Goal: Information Seeking & Learning: Learn about a topic

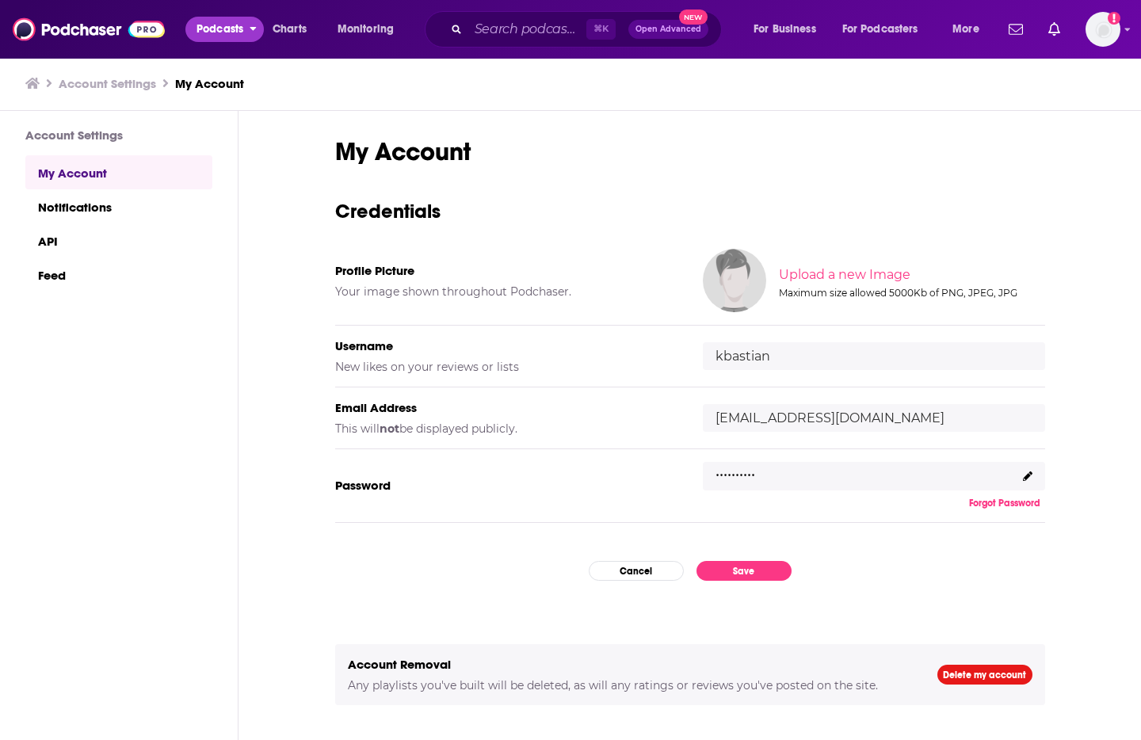
click at [227, 28] on span "Podcasts" at bounding box center [219, 29] width 47 height 22
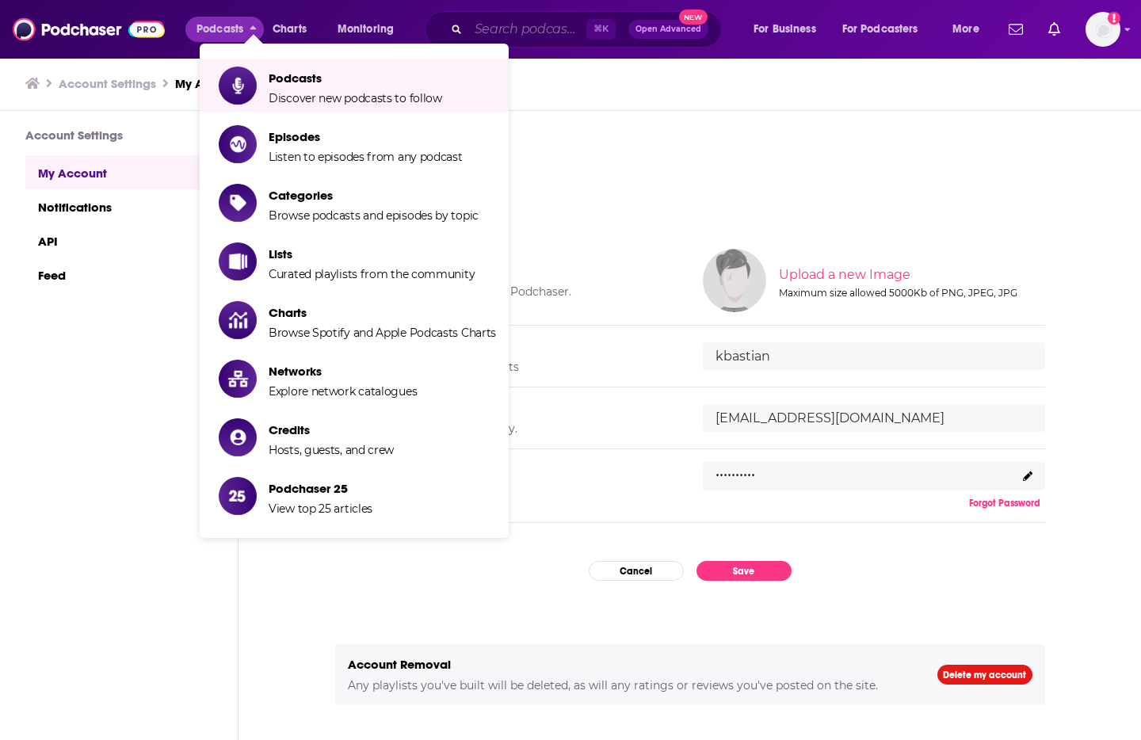
click at [553, 25] on input "Search podcasts, credits, & more..." at bounding box center [527, 29] width 118 height 25
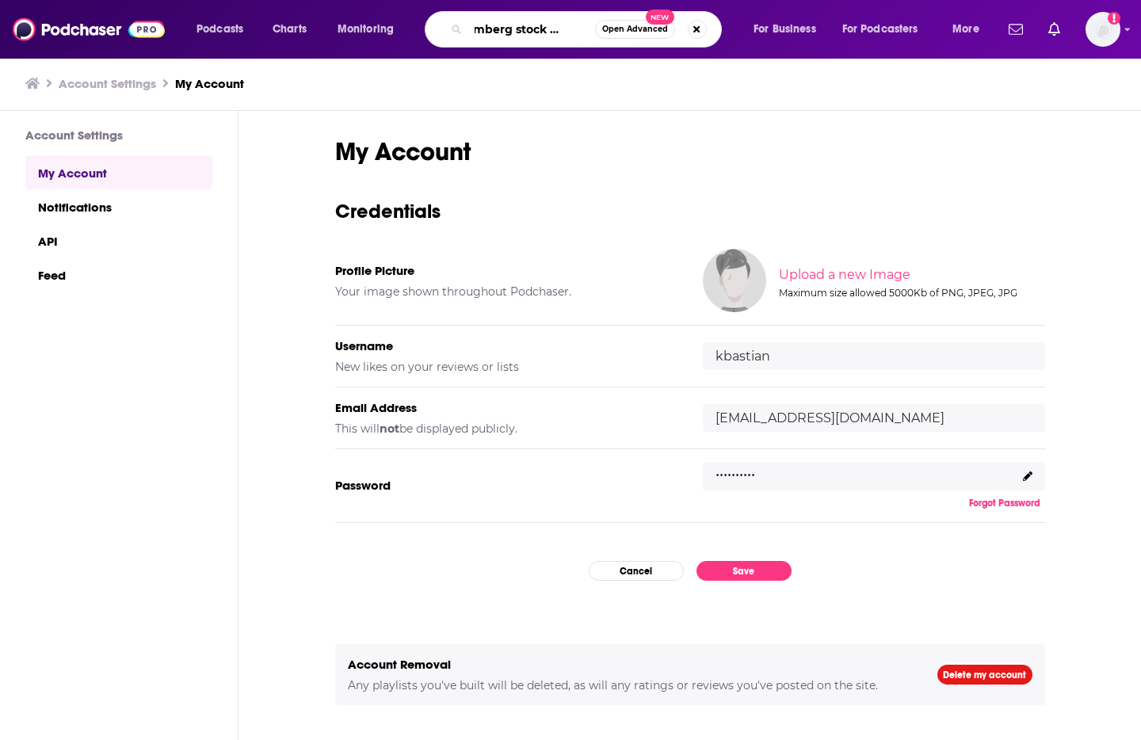
type input "bloomberg stock movers"
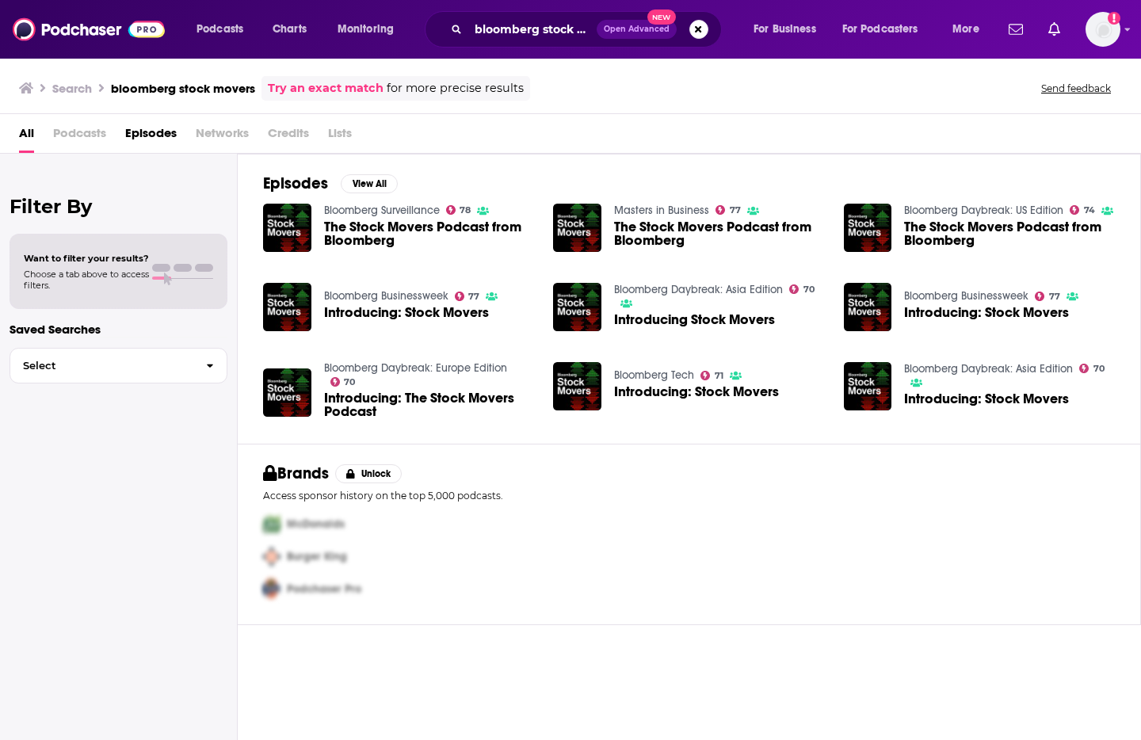
click at [378, 227] on span "The Stock Movers Podcast from Bloomberg" at bounding box center [429, 233] width 211 height 27
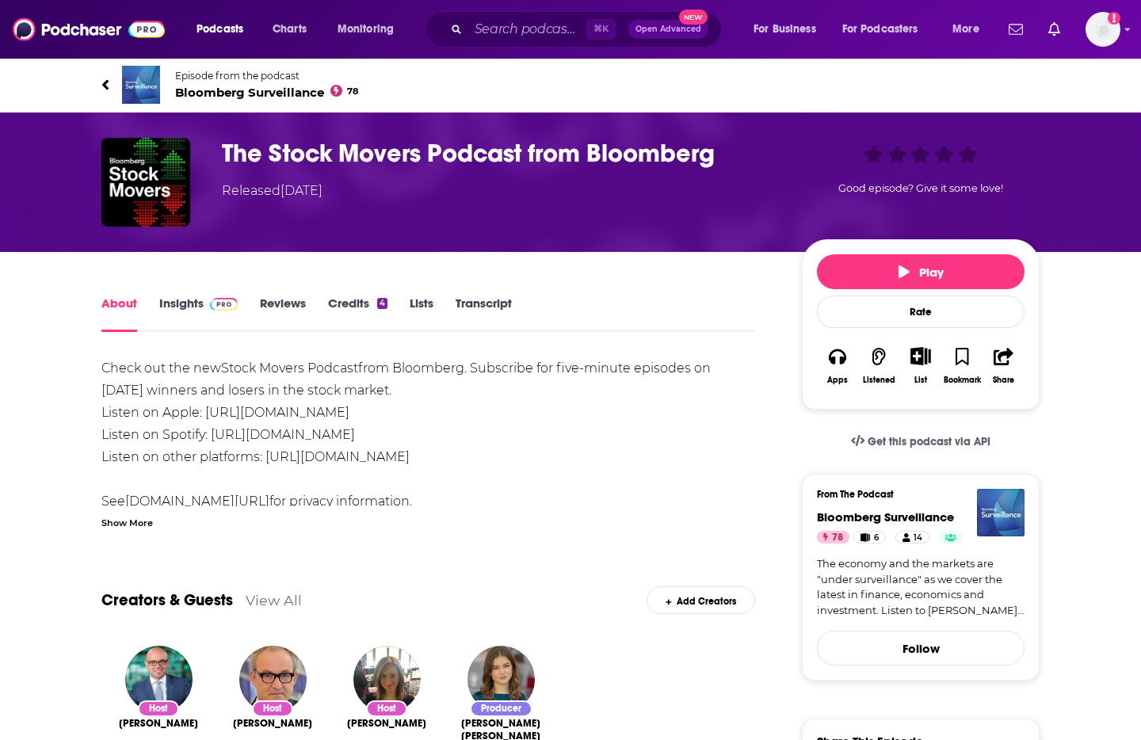
click at [204, 306] on span at bounding box center [221, 303] width 34 height 15
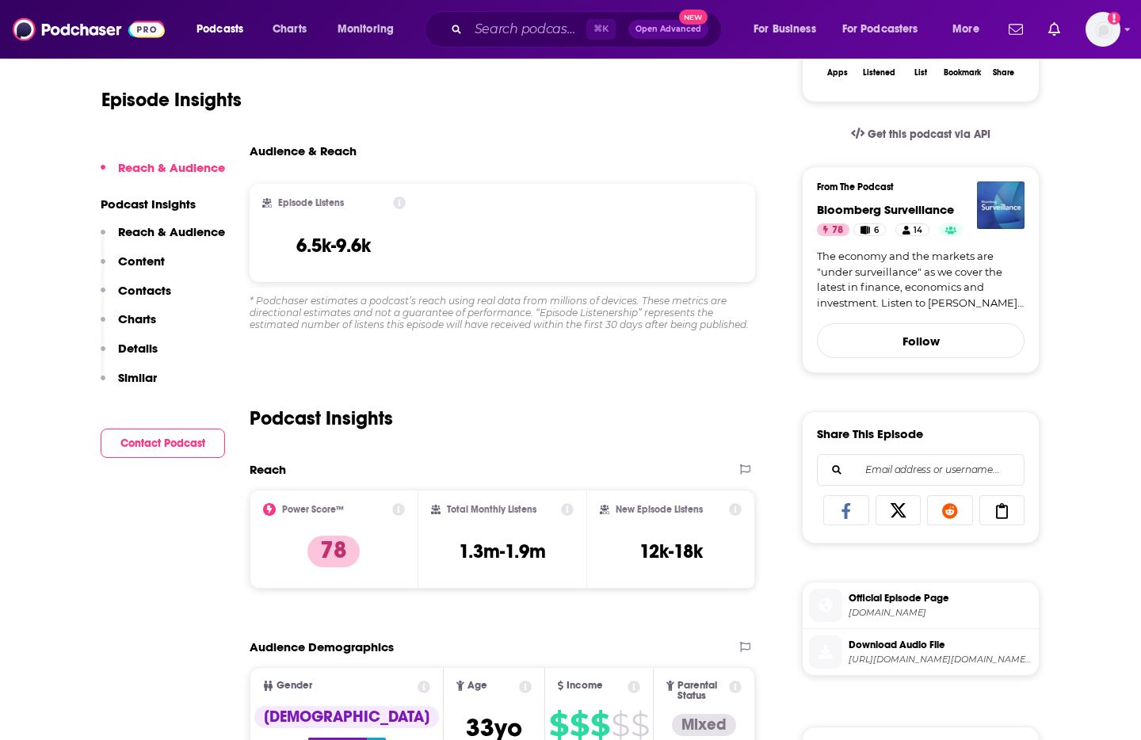
scroll to position [325, 0]
